Goal: Information Seeking & Learning: Learn about a topic

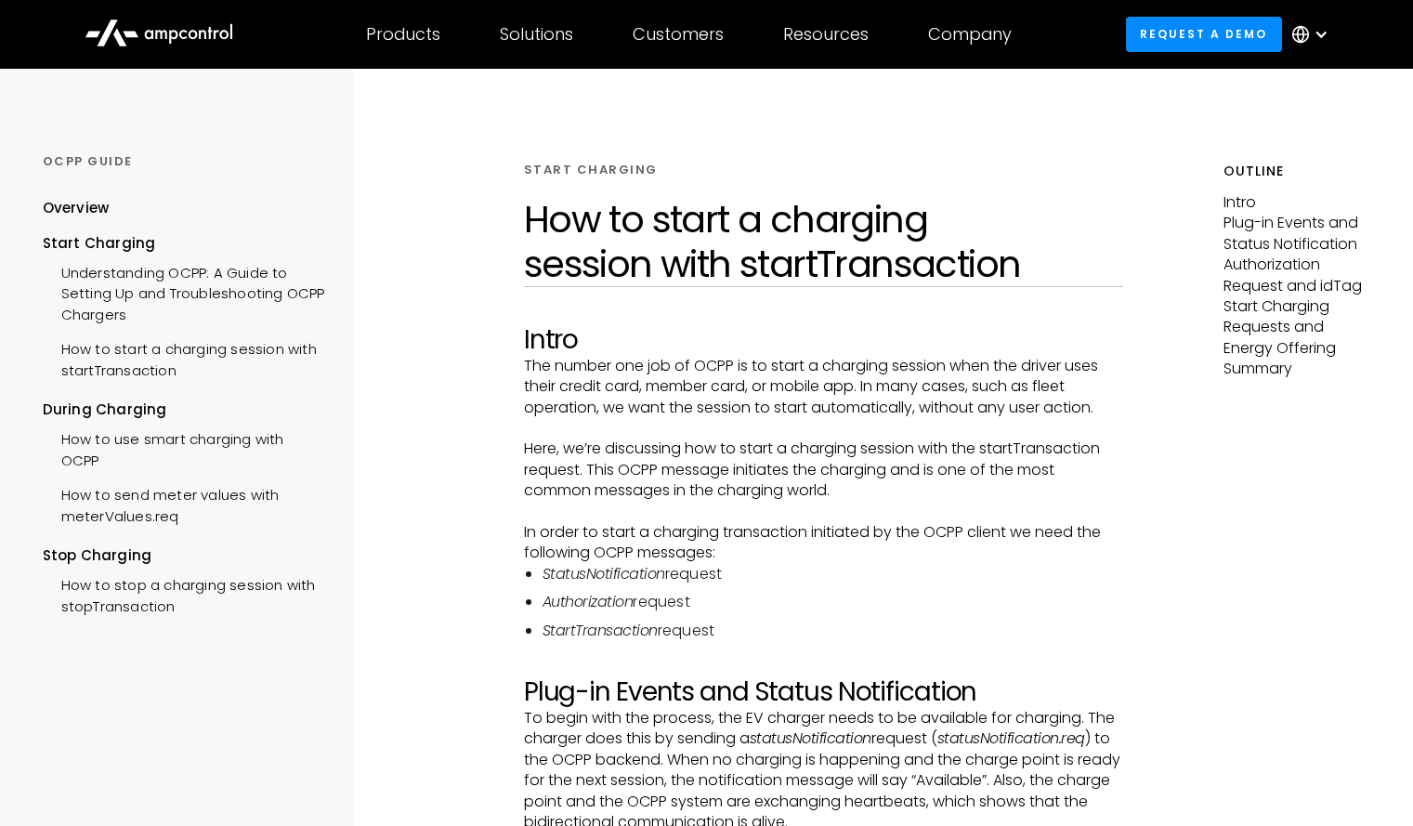
scroll to position [3152, 0]
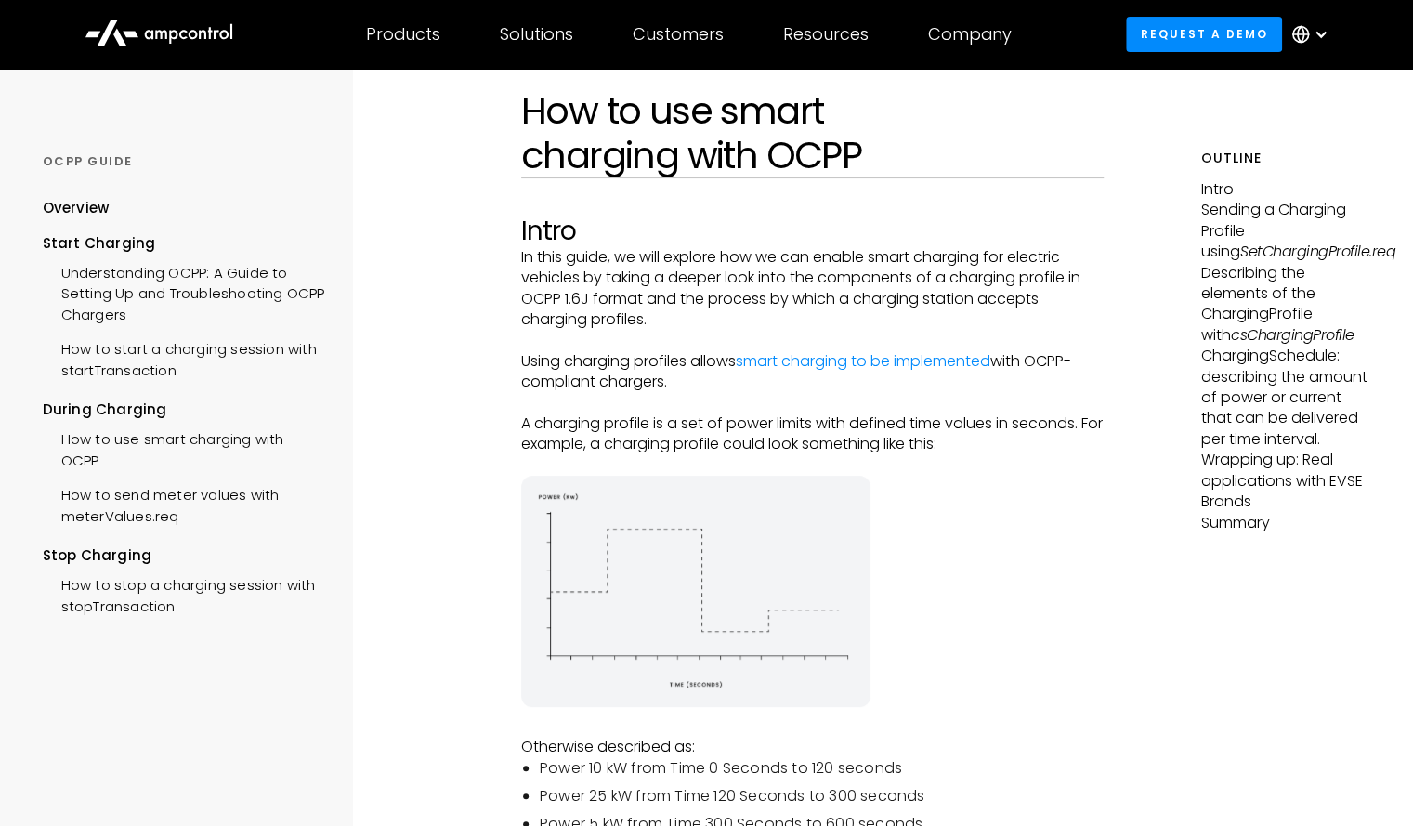
scroll to position [130, 0]
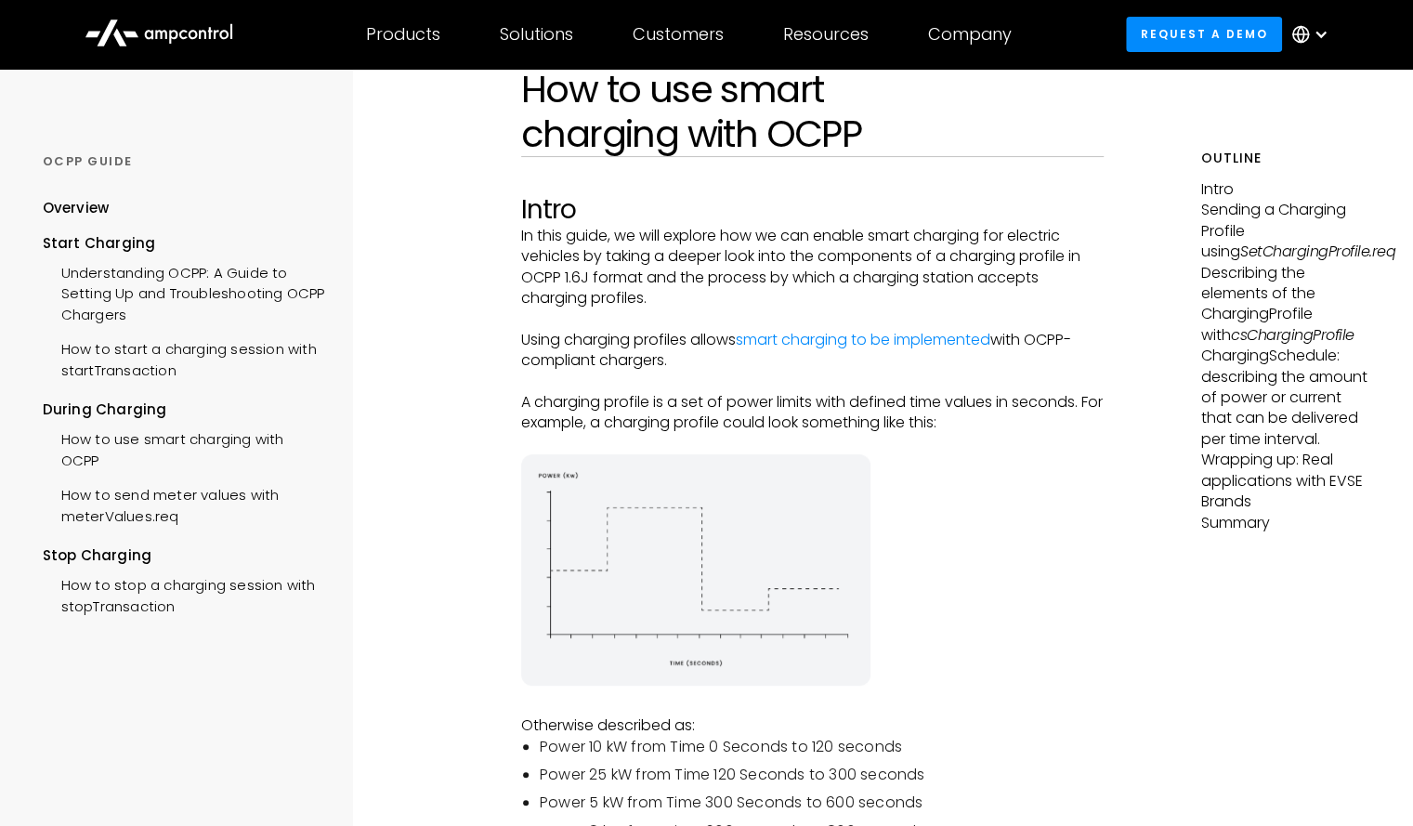
click at [1048, 729] on p "Otherwise described as:" at bounding box center [812, 725] width 583 height 20
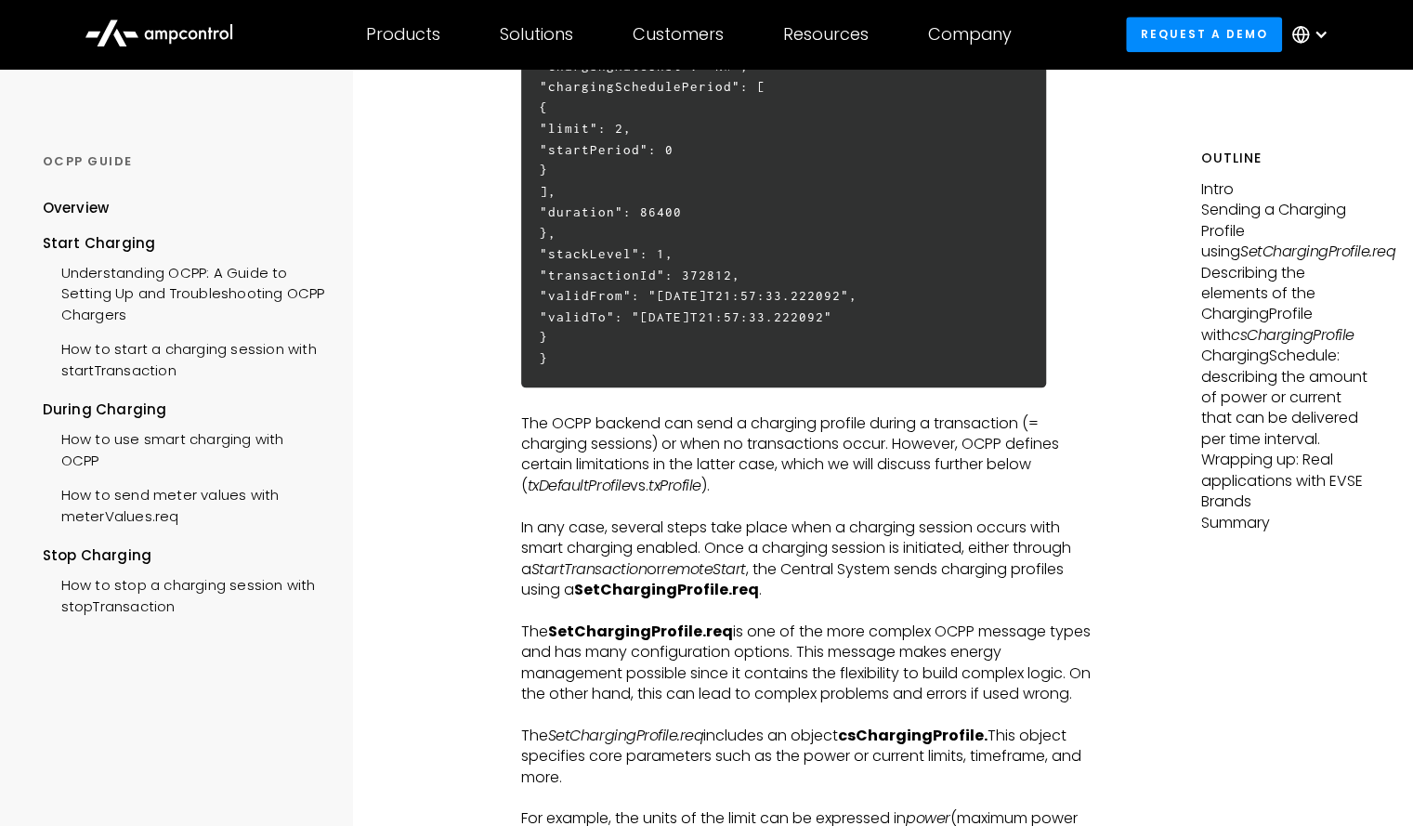
scroll to position [1201, 0]
